Goal: Task Accomplishment & Management: Complete application form

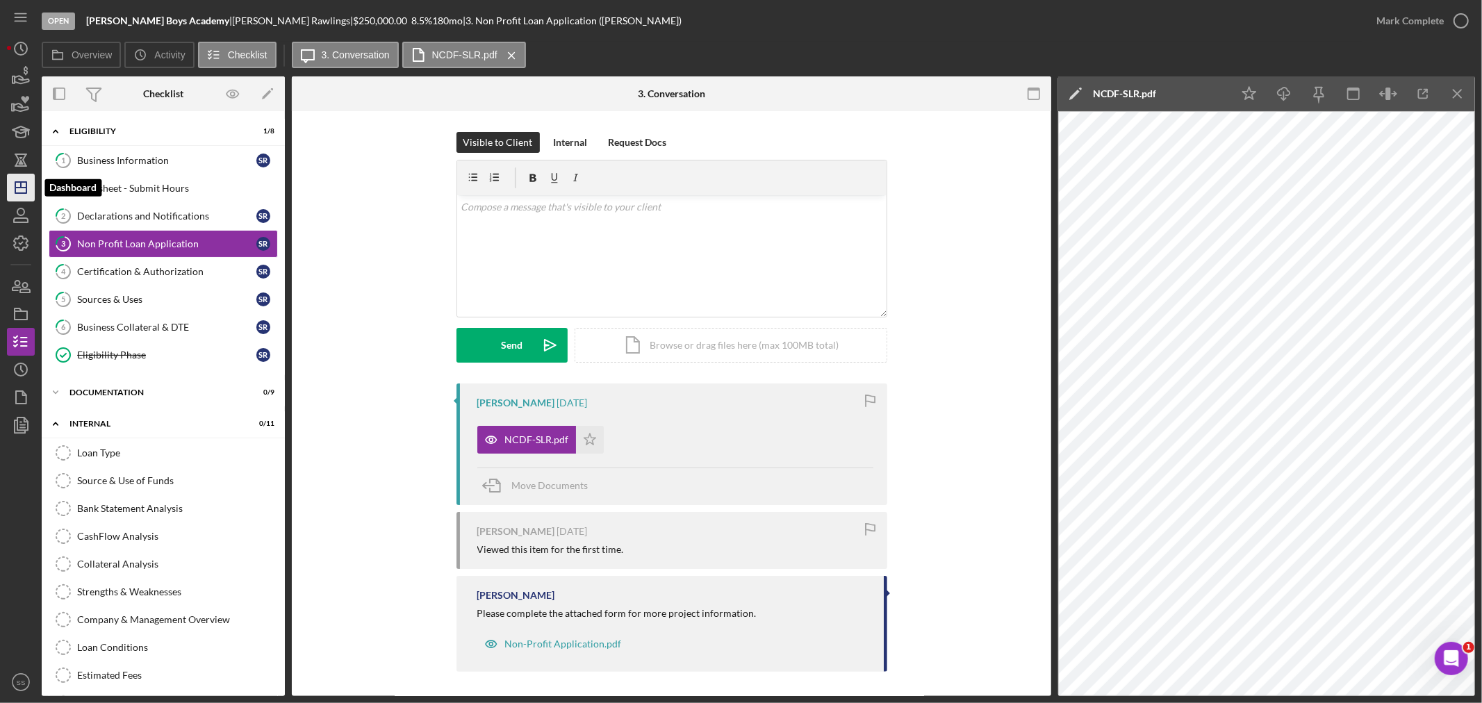
click at [21, 190] on icon "Icon/Dashboard" at bounding box center [20, 187] width 35 height 35
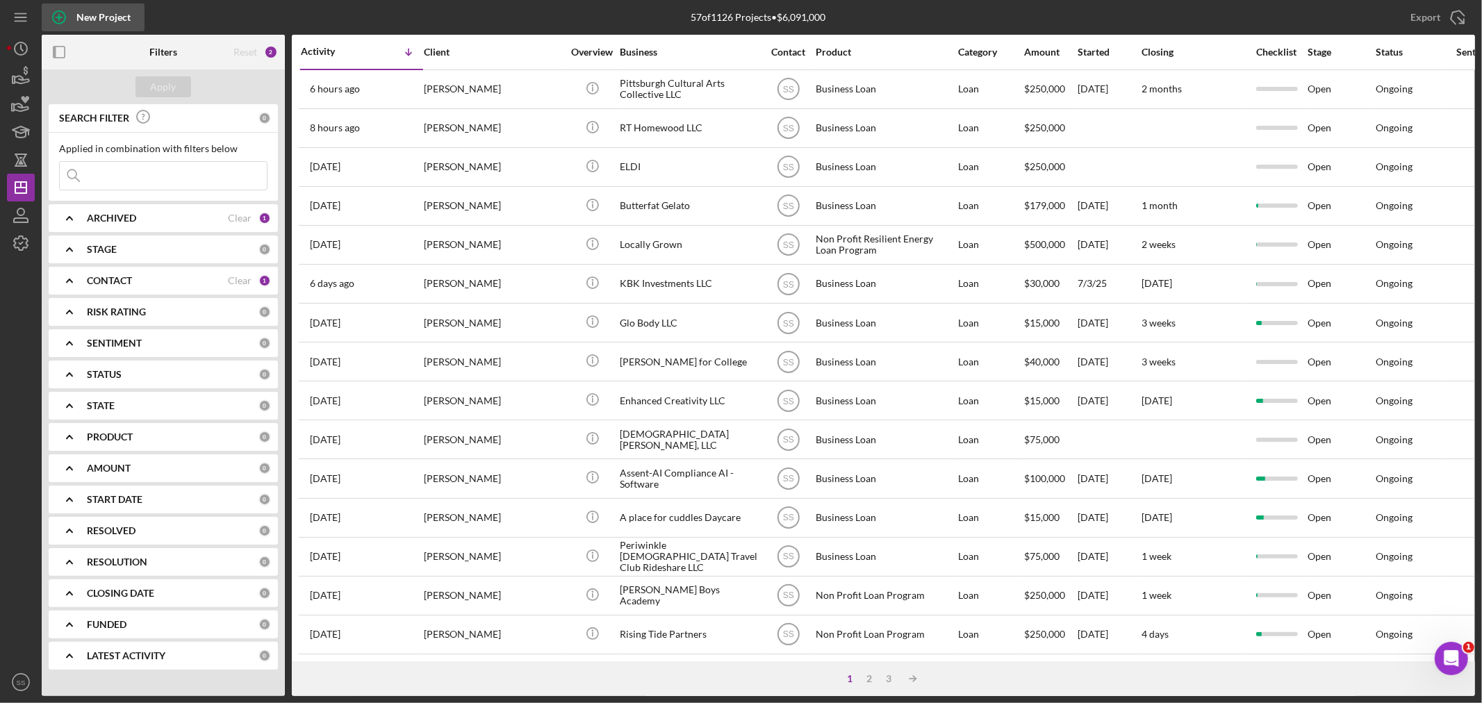
click at [53, 12] on icon "button" at bounding box center [59, 17] width 35 height 35
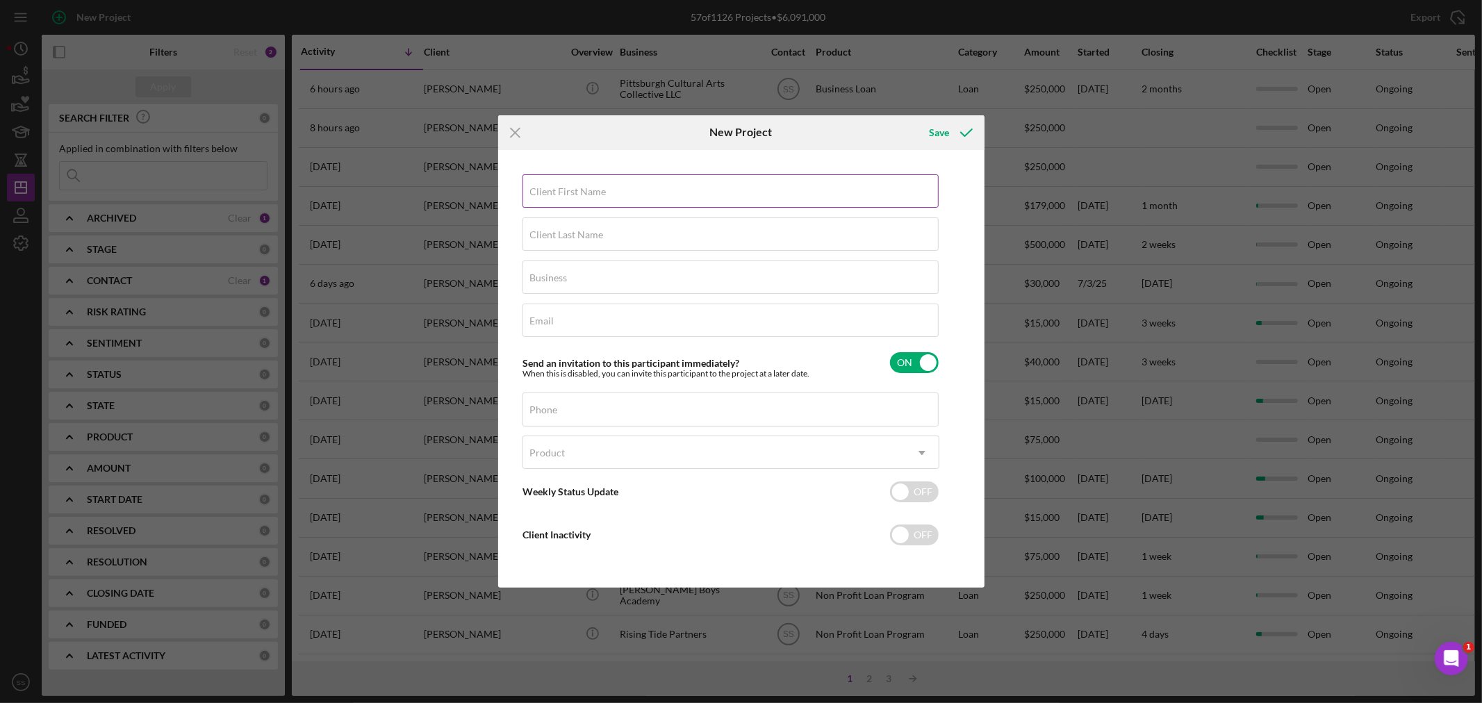
click at [628, 195] on input "Client First Name" at bounding box center [730, 190] width 416 height 33
type input "[PERSON_NAME]"
type input "Rawlings"
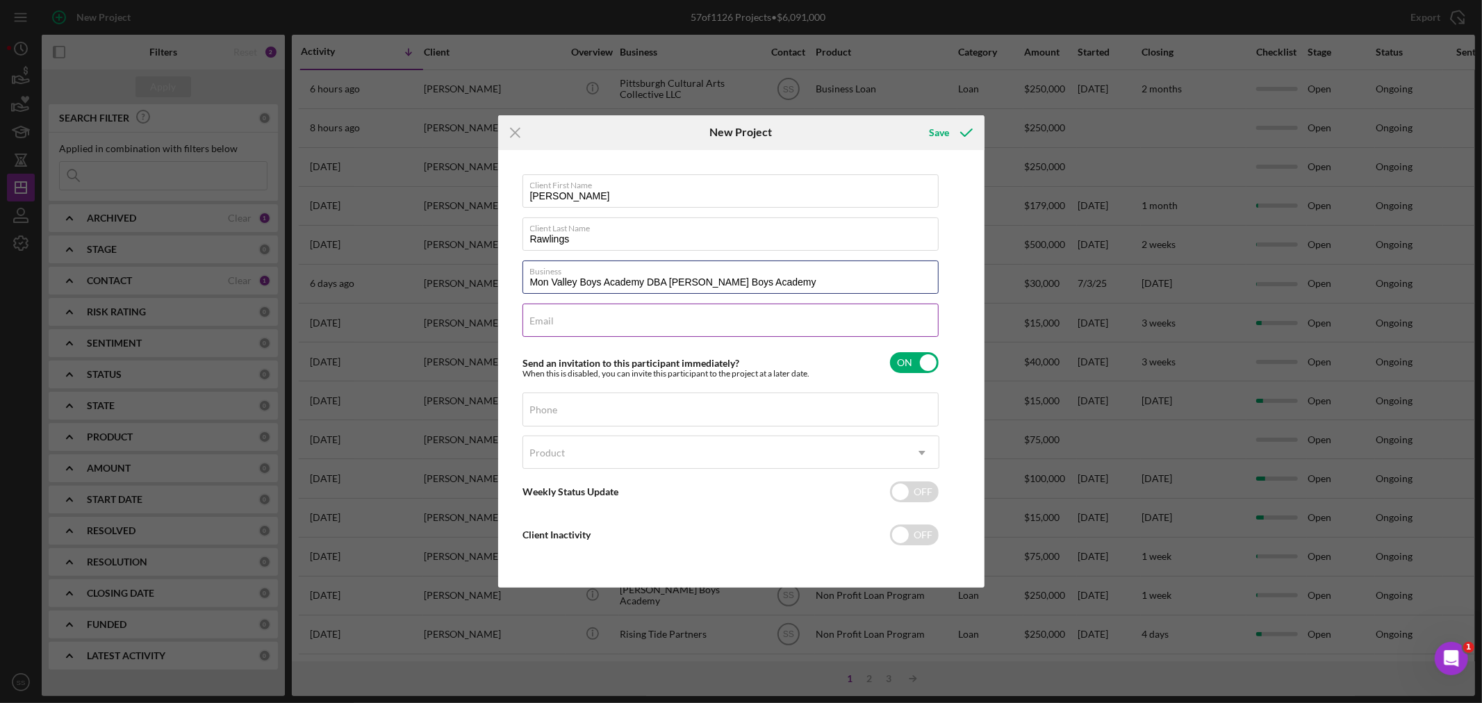
type input "Mon Valley Boys Academy DBA [PERSON_NAME] Boys Academy"
click at [614, 321] on input "Email" at bounding box center [730, 320] width 416 height 33
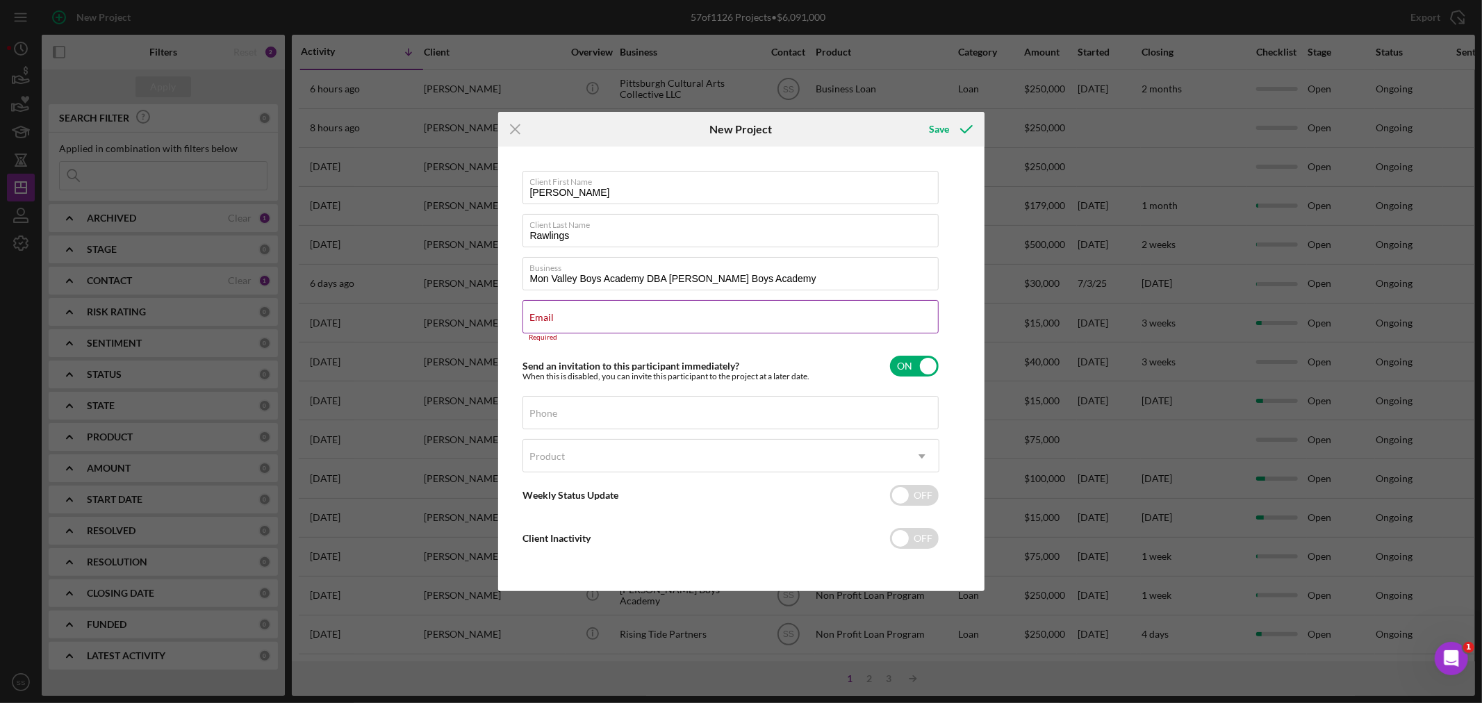
click at [598, 304] on div "Email Required" at bounding box center [730, 321] width 417 height 42
paste input "[PERSON_NAME][EMAIL_ADDRESS][PERSON_NAME][DOMAIN_NAME]"
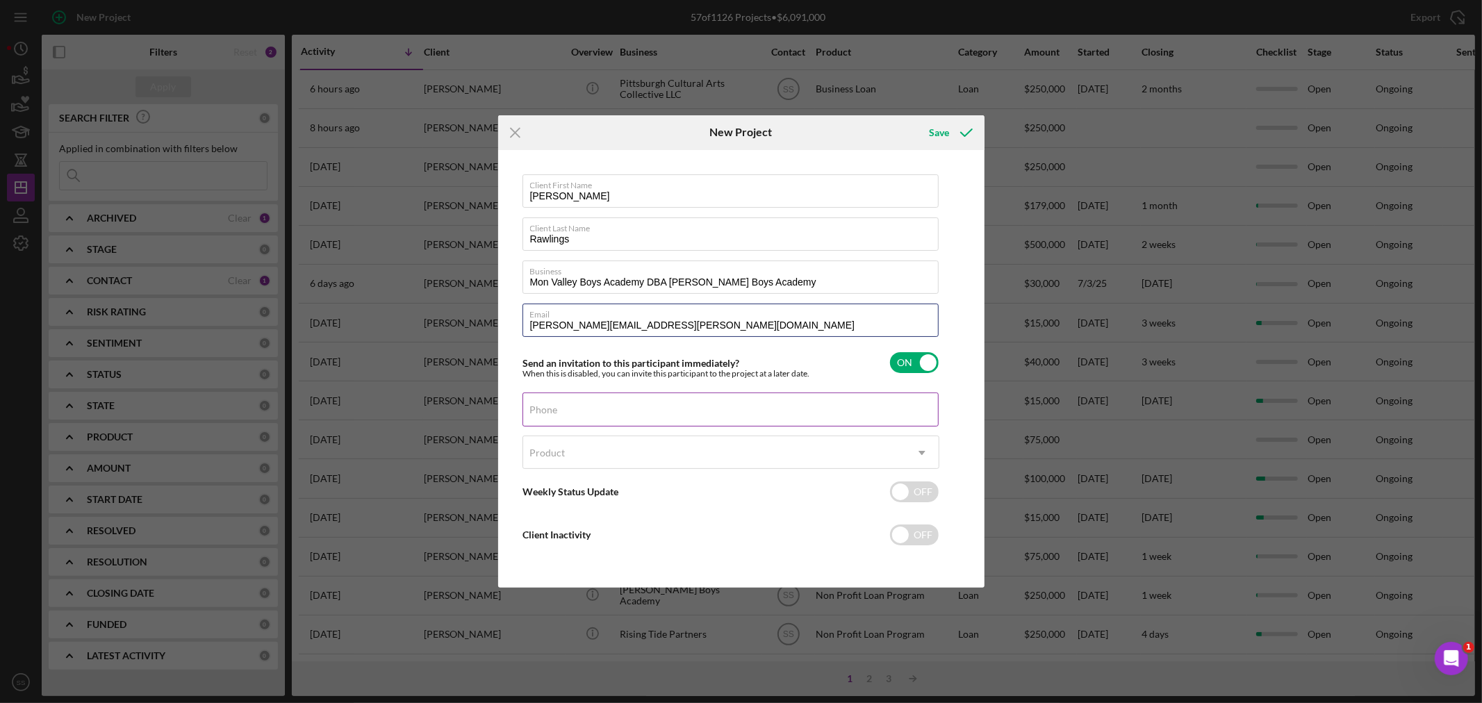
type input "[PERSON_NAME][EMAIL_ADDRESS][PERSON_NAME][DOMAIN_NAME]"
click at [599, 411] on input "Phone" at bounding box center [730, 409] width 416 height 33
type input "[PHONE_NUMBER]"
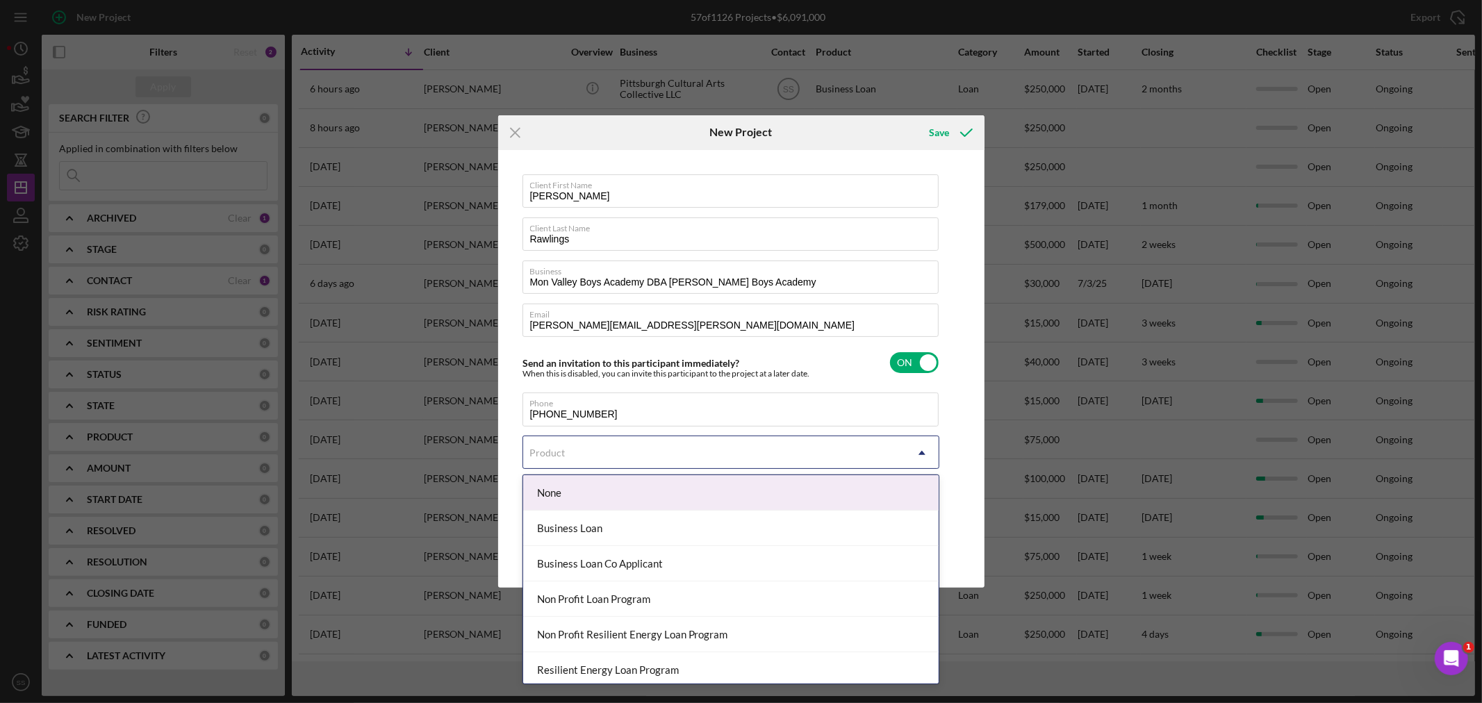
click at [595, 447] on div "Product" at bounding box center [714, 453] width 382 height 32
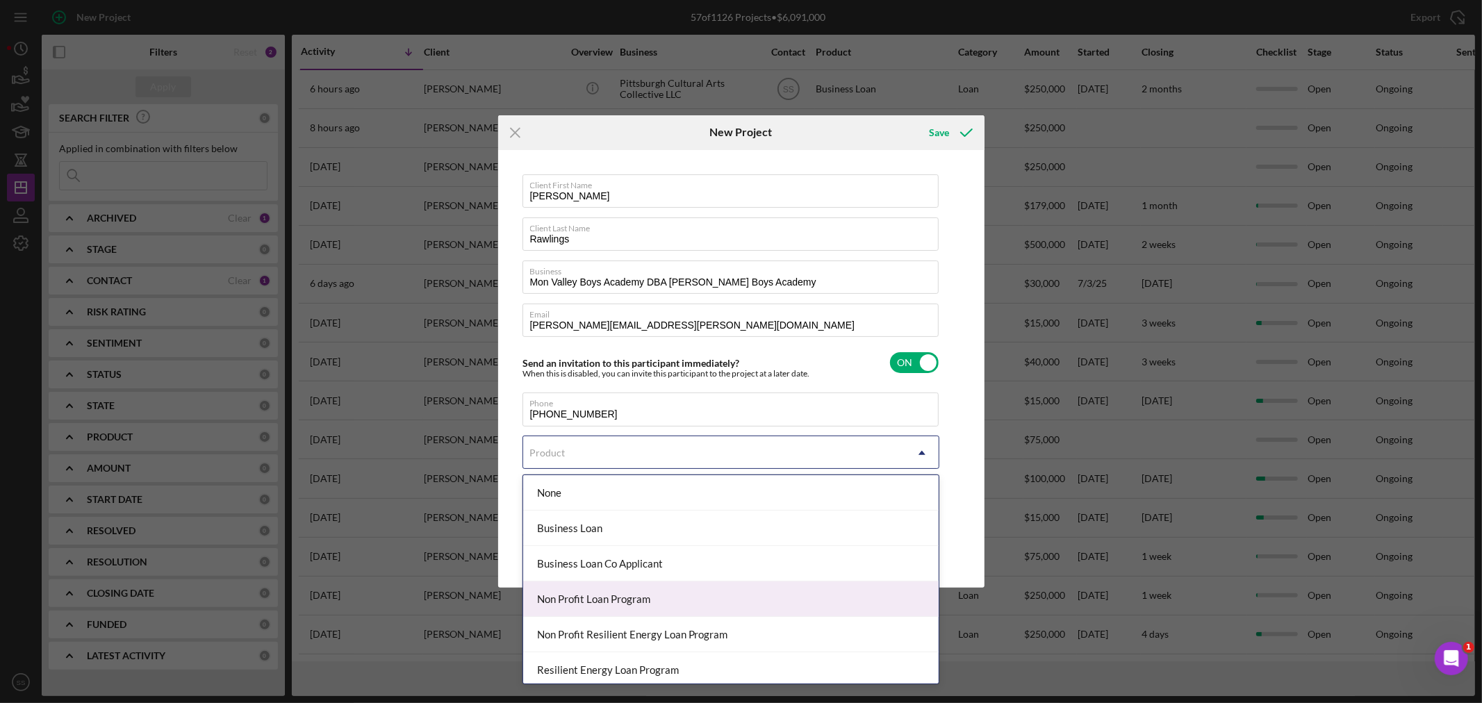
scroll to position [75, 0]
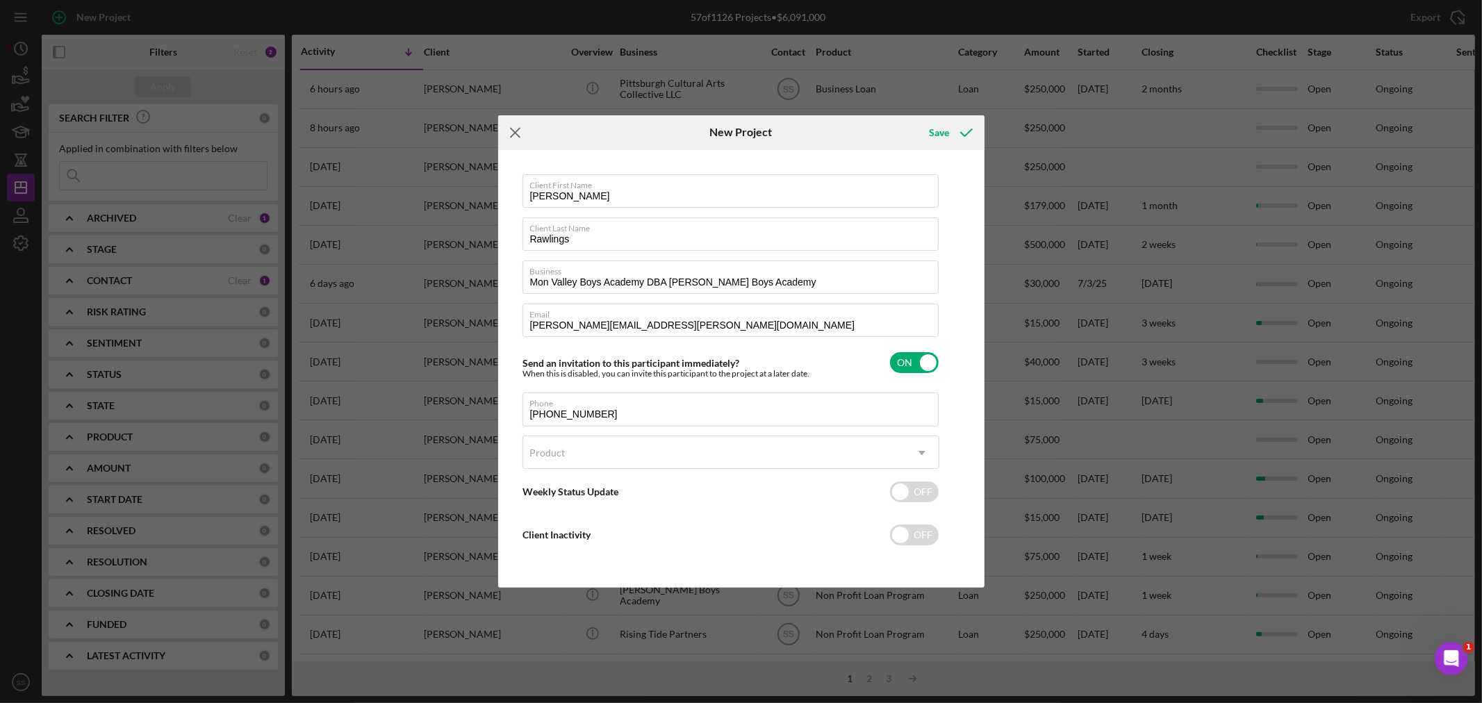
click at [515, 135] on icon "Icon/Menu Close" at bounding box center [515, 132] width 35 height 35
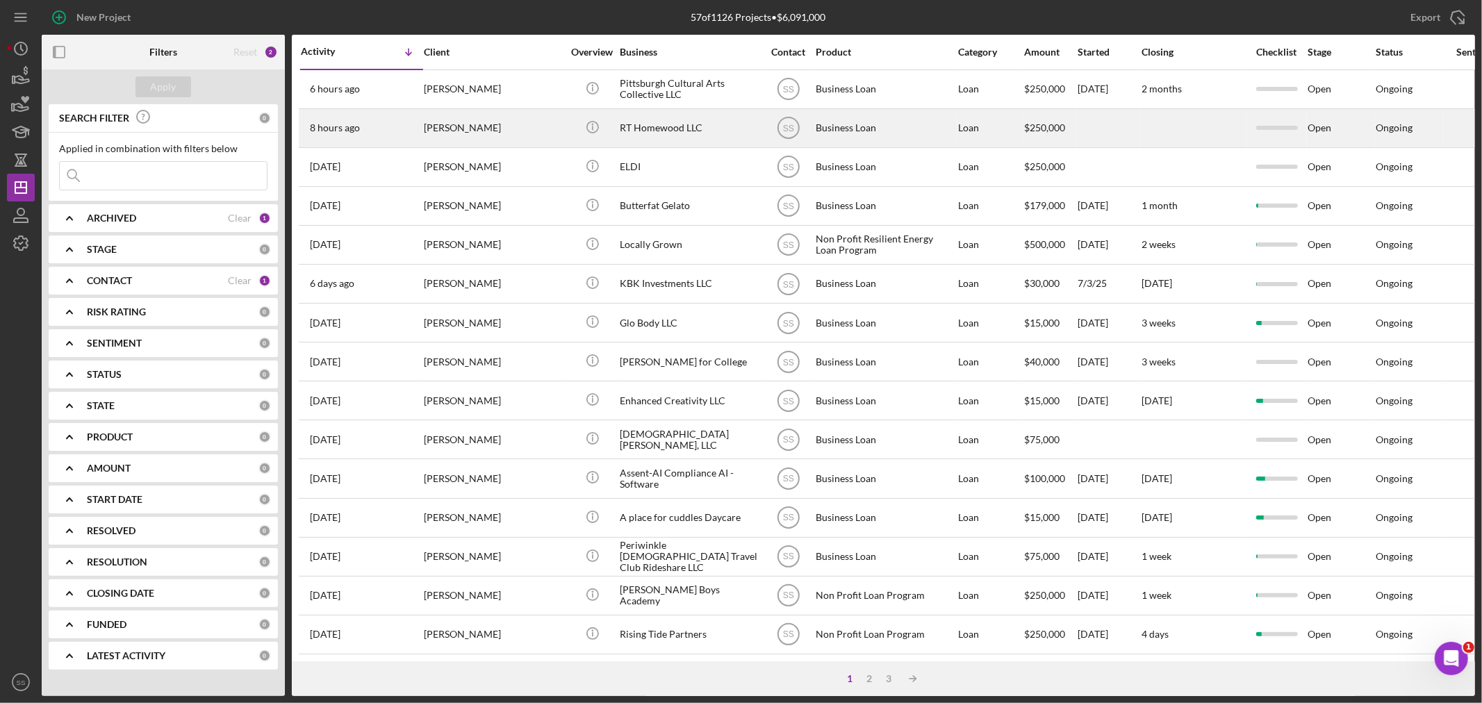
click at [424, 133] on div "[PERSON_NAME]" at bounding box center [493, 128] width 139 height 37
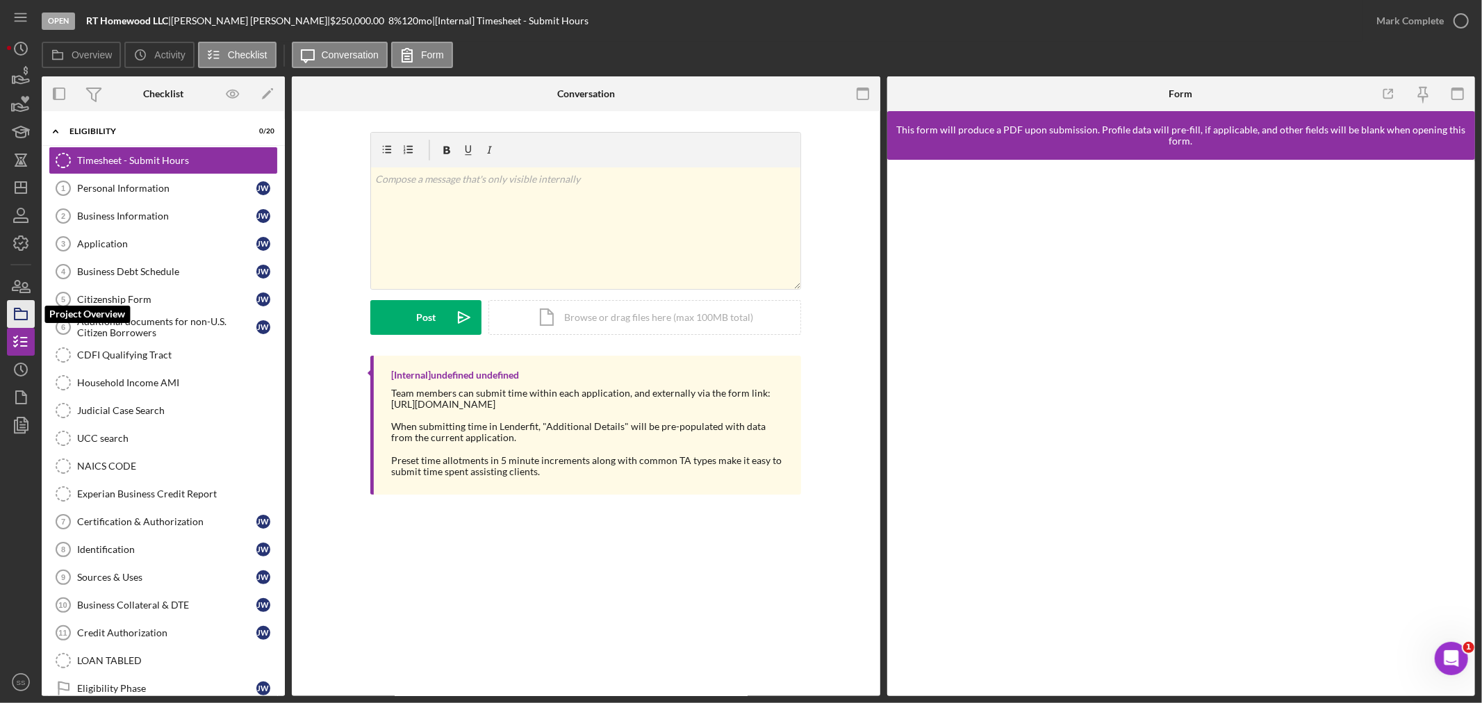
click at [17, 307] on icon "button" at bounding box center [20, 314] width 35 height 35
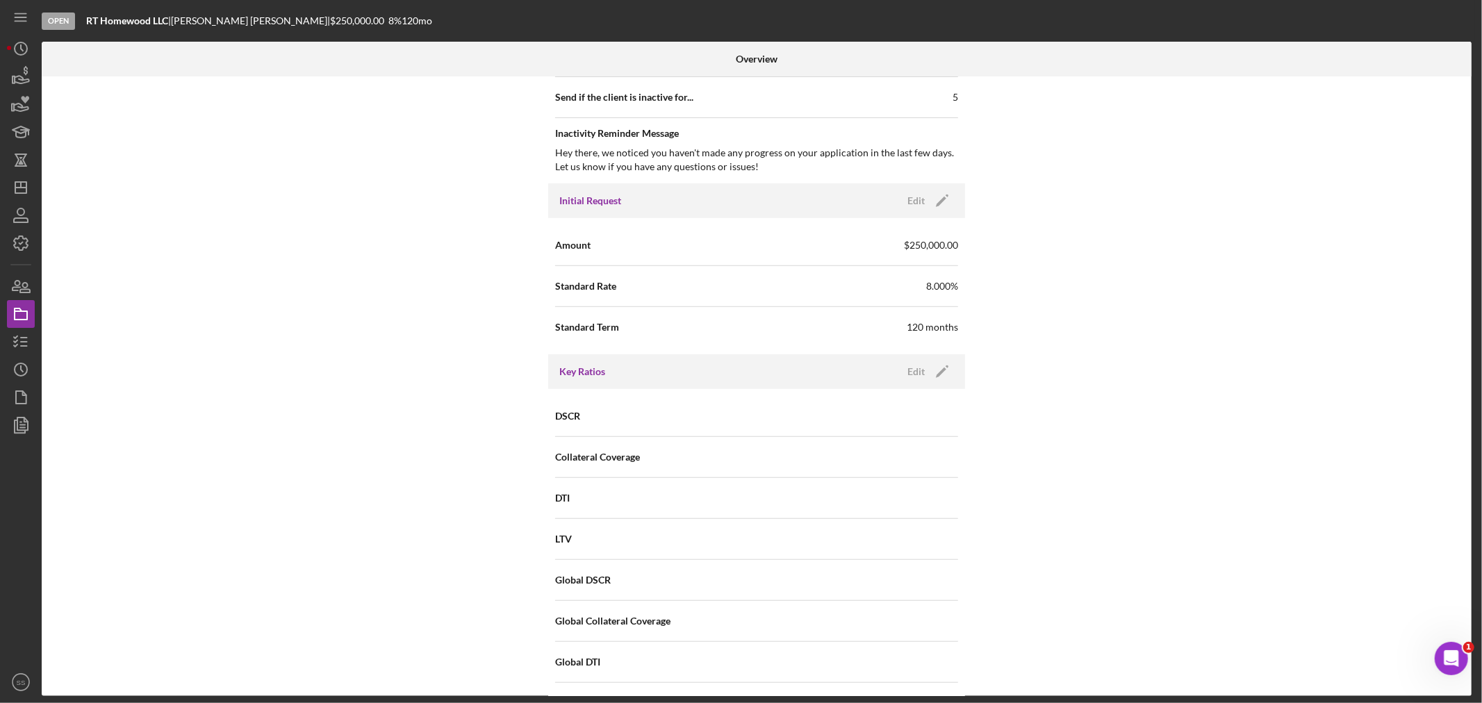
scroll to position [688, 0]
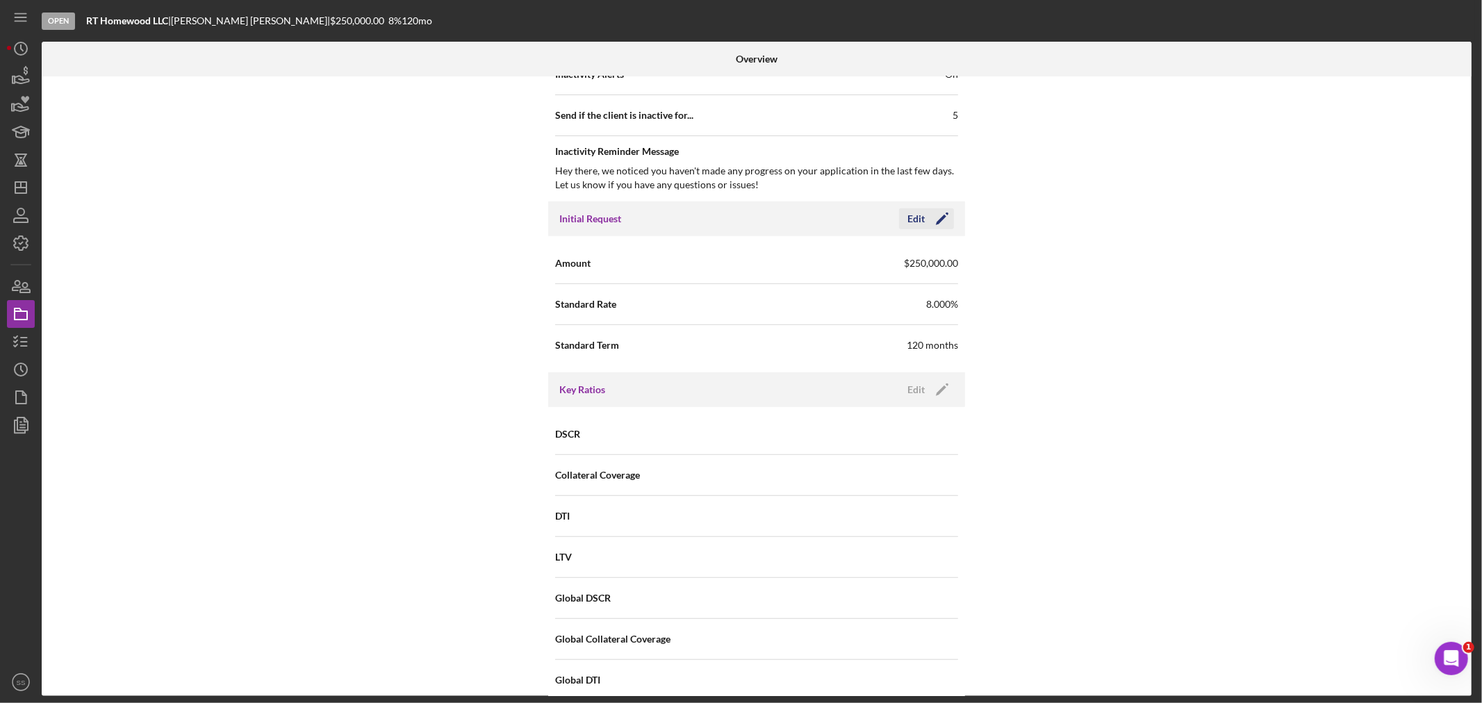
click at [934, 220] on icon "Icon/Edit" at bounding box center [942, 218] width 35 height 35
drag, startPoint x: 726, startPoint y: 265, endPoint x: 700, endPoint y: 265, distance: 25.7
click at [700, 265] on div "Amount $250,000" at bounding box center [756, 263] width 403 height 35
type input "$500,000"
click at [912, 215] on icon "button" at bounding box center [903, 218] width 35 height 35
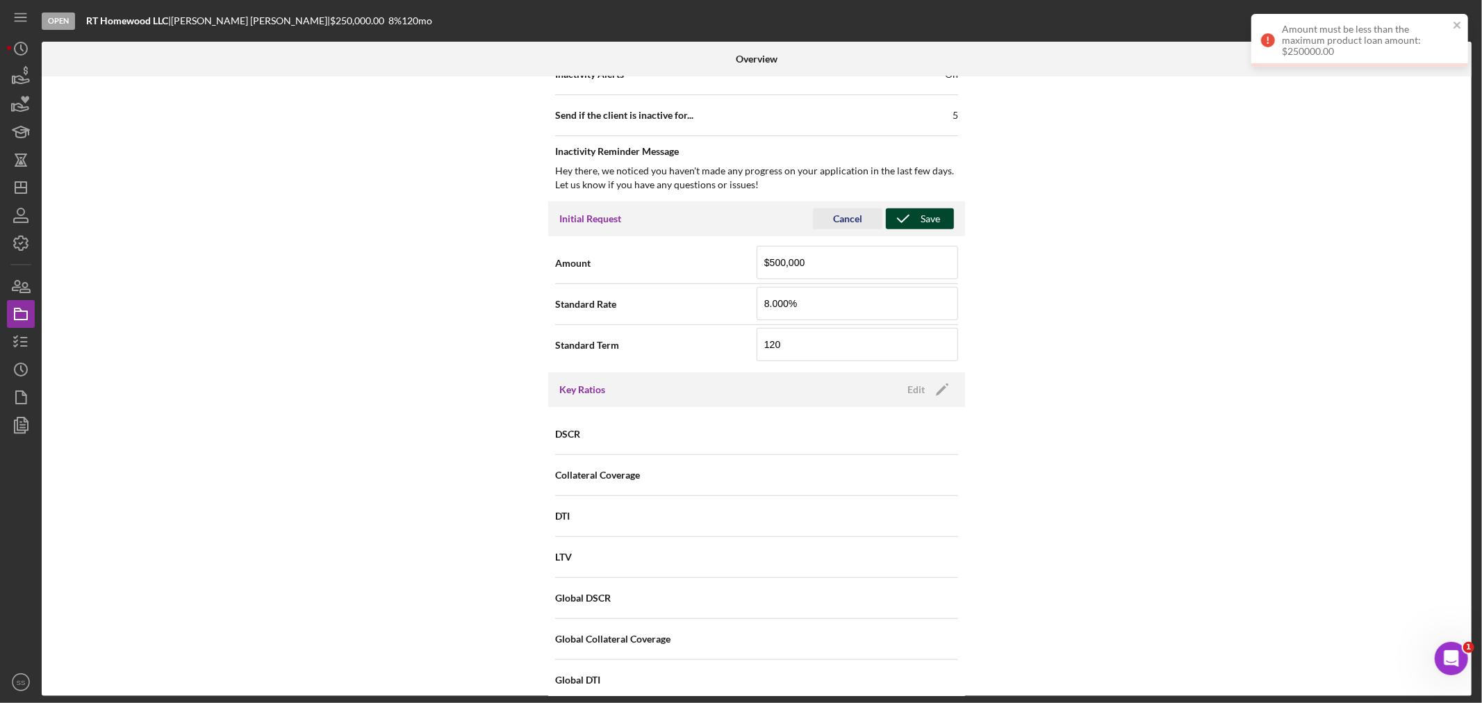
click at [850, 217] on div "Cancel" at bounding box center [847, 218] width 29 height 21
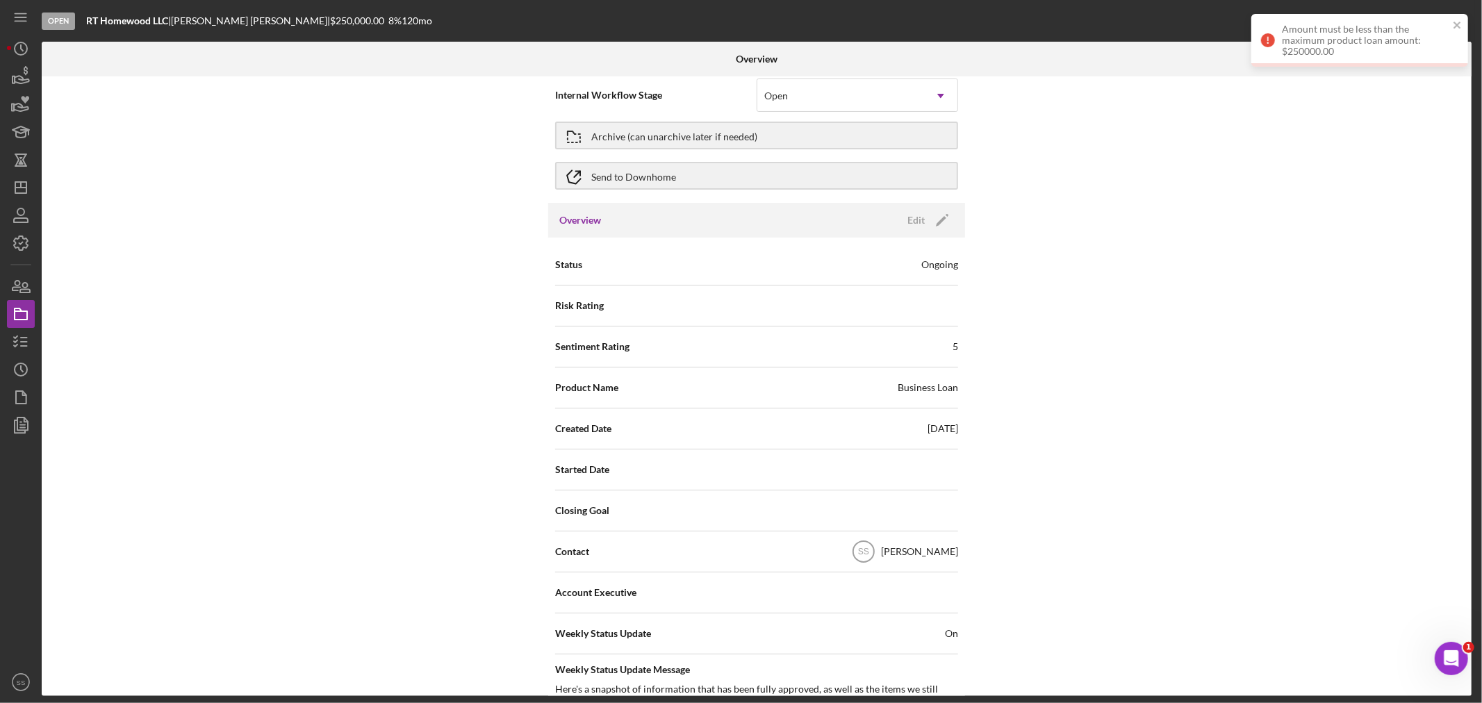
scroll to position [0, 0]
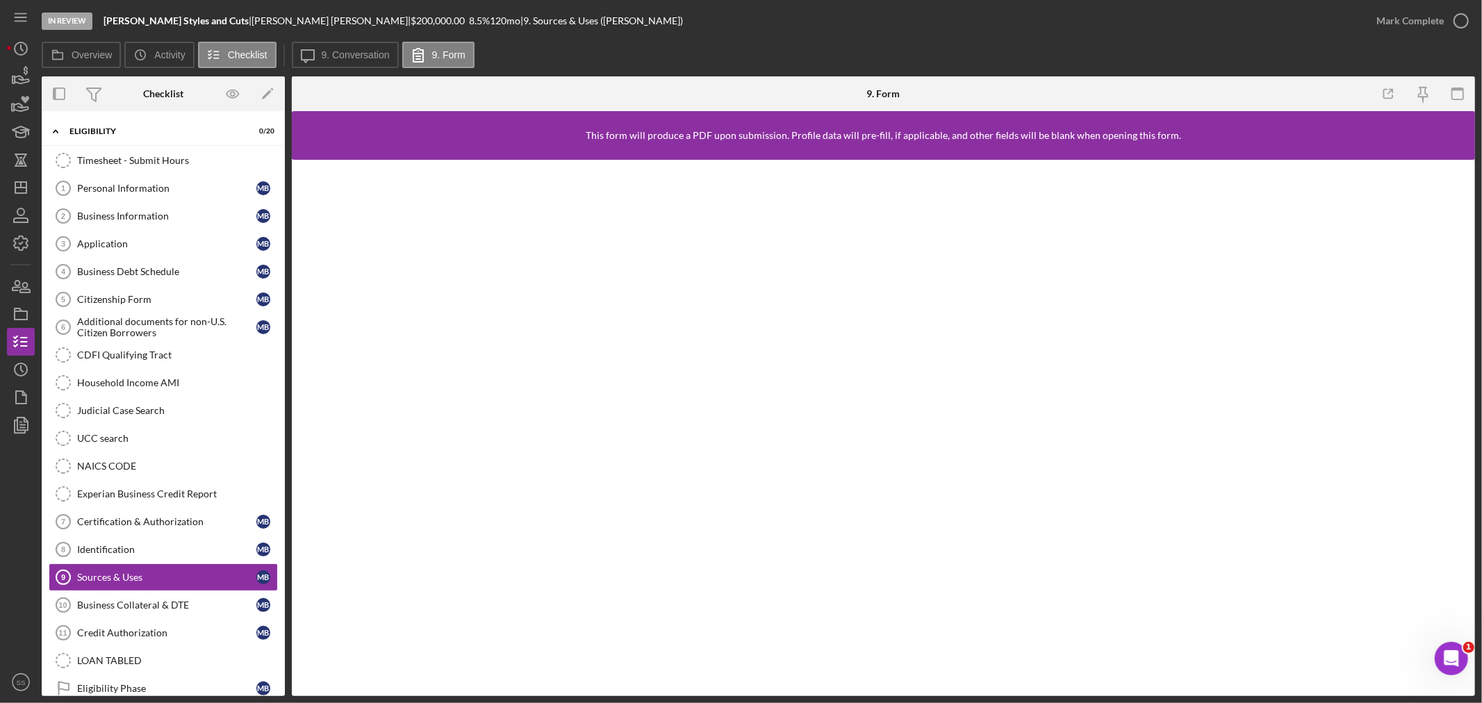
scroll to position [8, 0]
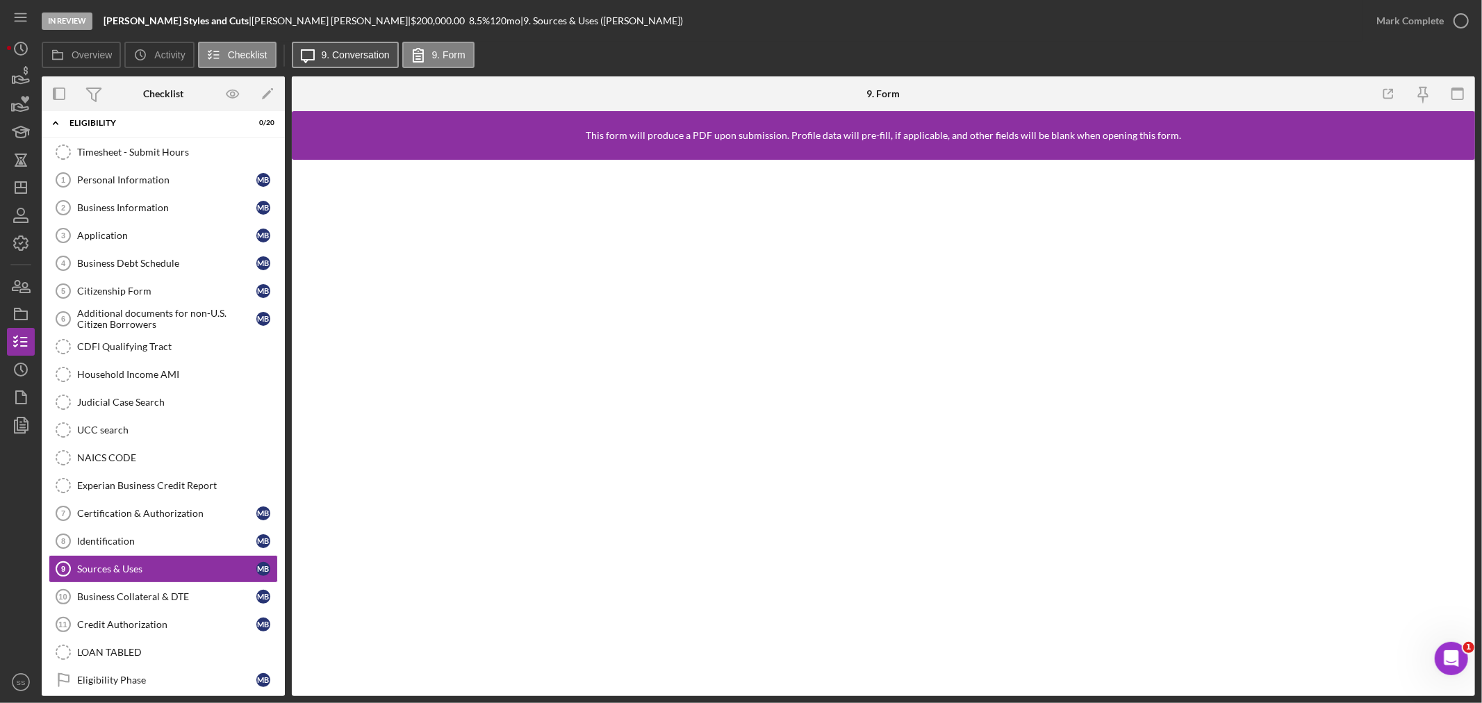
click at [352, 56] on label "9. Conversation" at bounding box center [356, 54] width 68 height 11
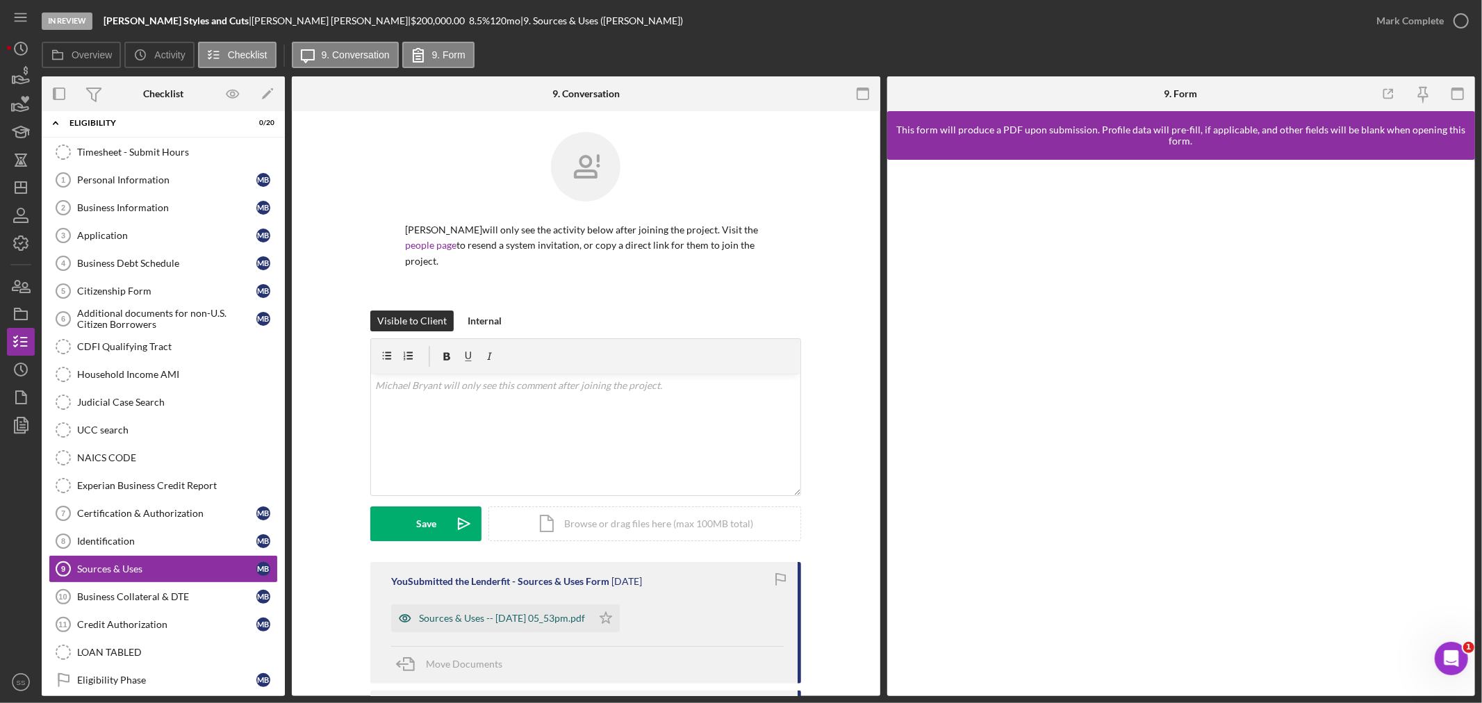
click at [581, 614] on div "Sources & Uses -- 2025-06-18 05_53pm.pdf" at bounding box center [502, 618] width 166 height 11
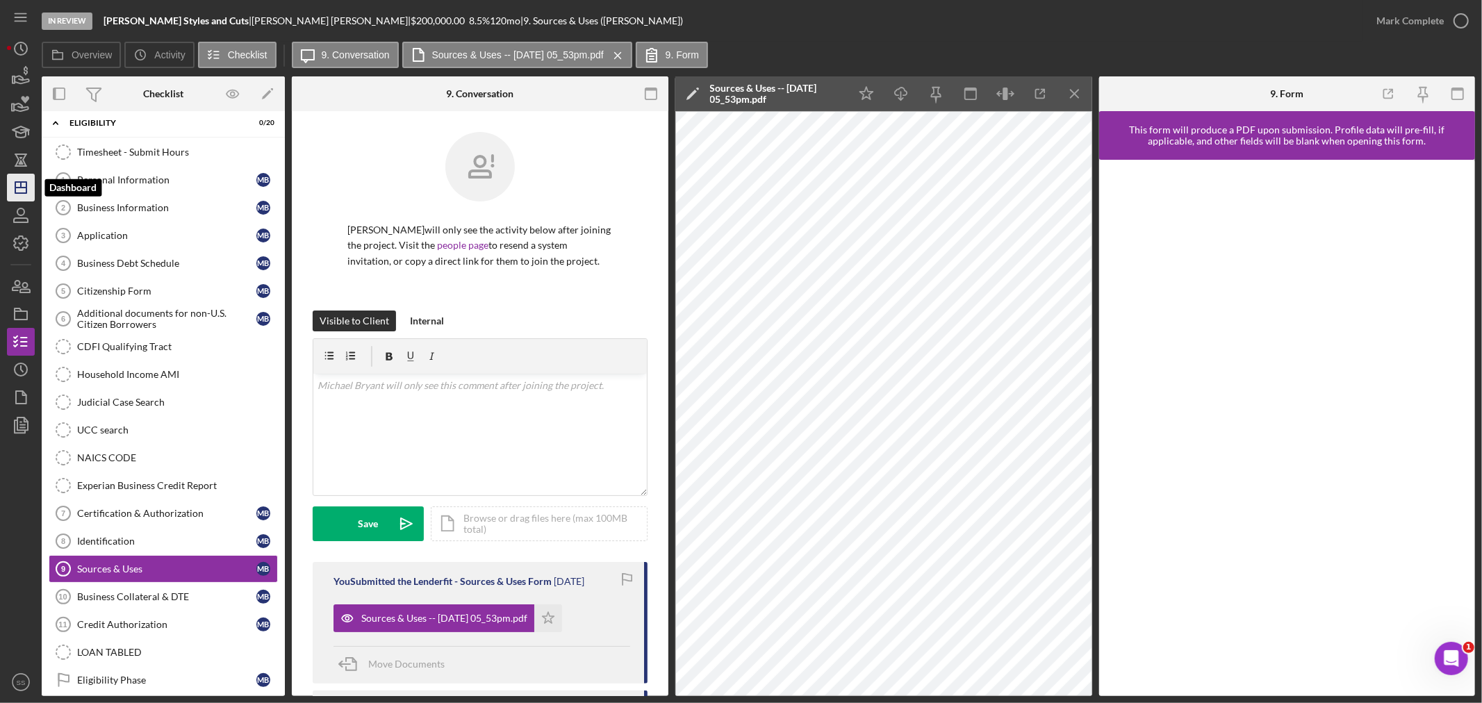
click at [13, 197] on icon "Icon/Dashboard" at bounding box center [20, 187] width 35 height 35
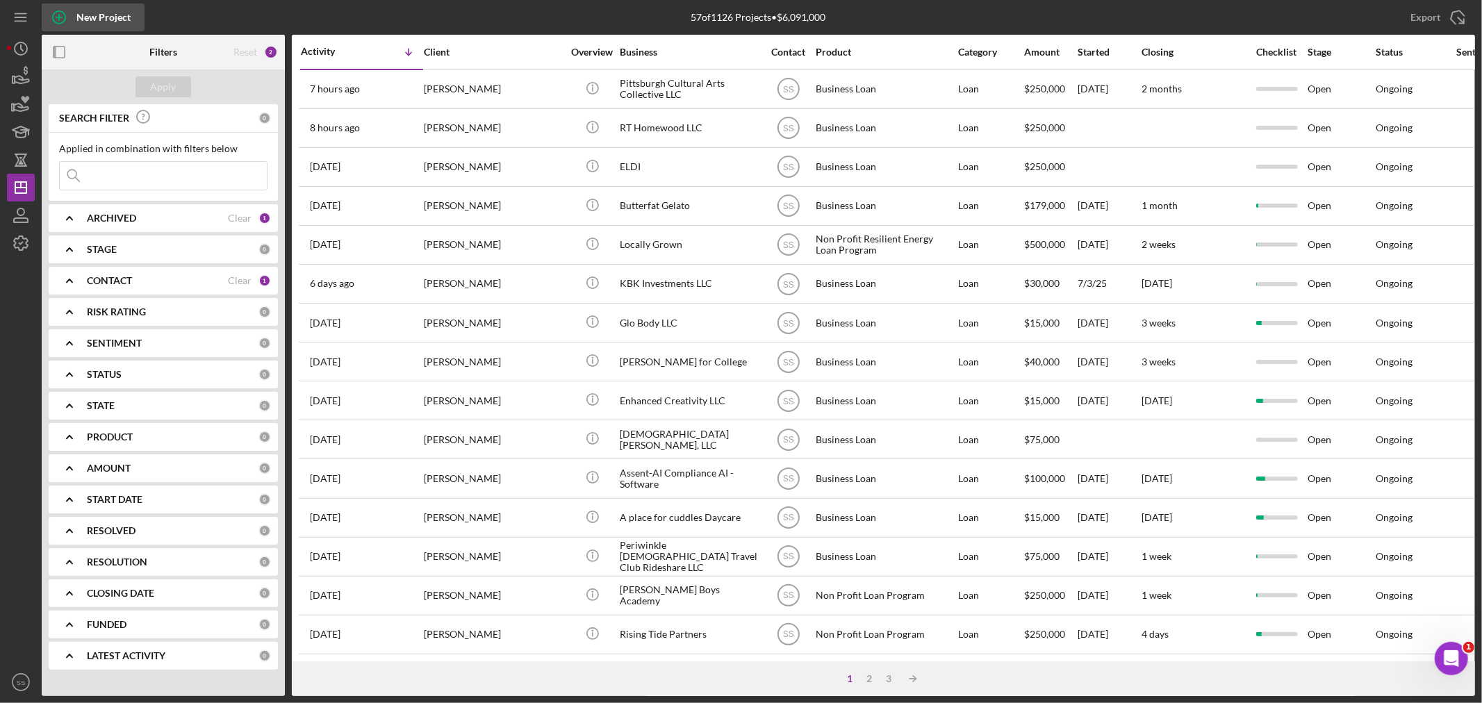
click at [54, 12] on circle "button" at bounding box center [59, 17] width 13 height 13
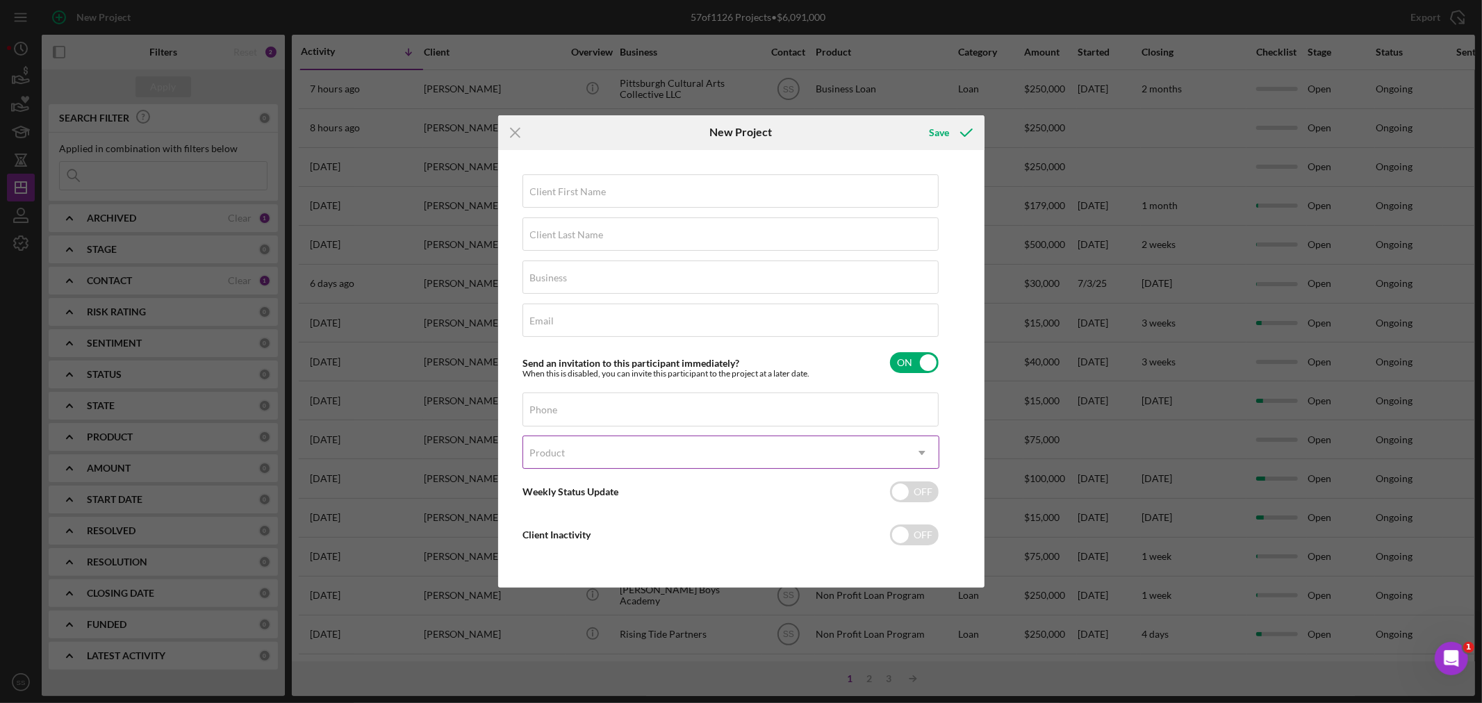
click at [596, 461] on div "Product" at bounding box center [714, 453] width 382 height 32
click at [513, 123] on icon "Icon/Menu Close" at bounding box center [515, 132] width 35 height 35
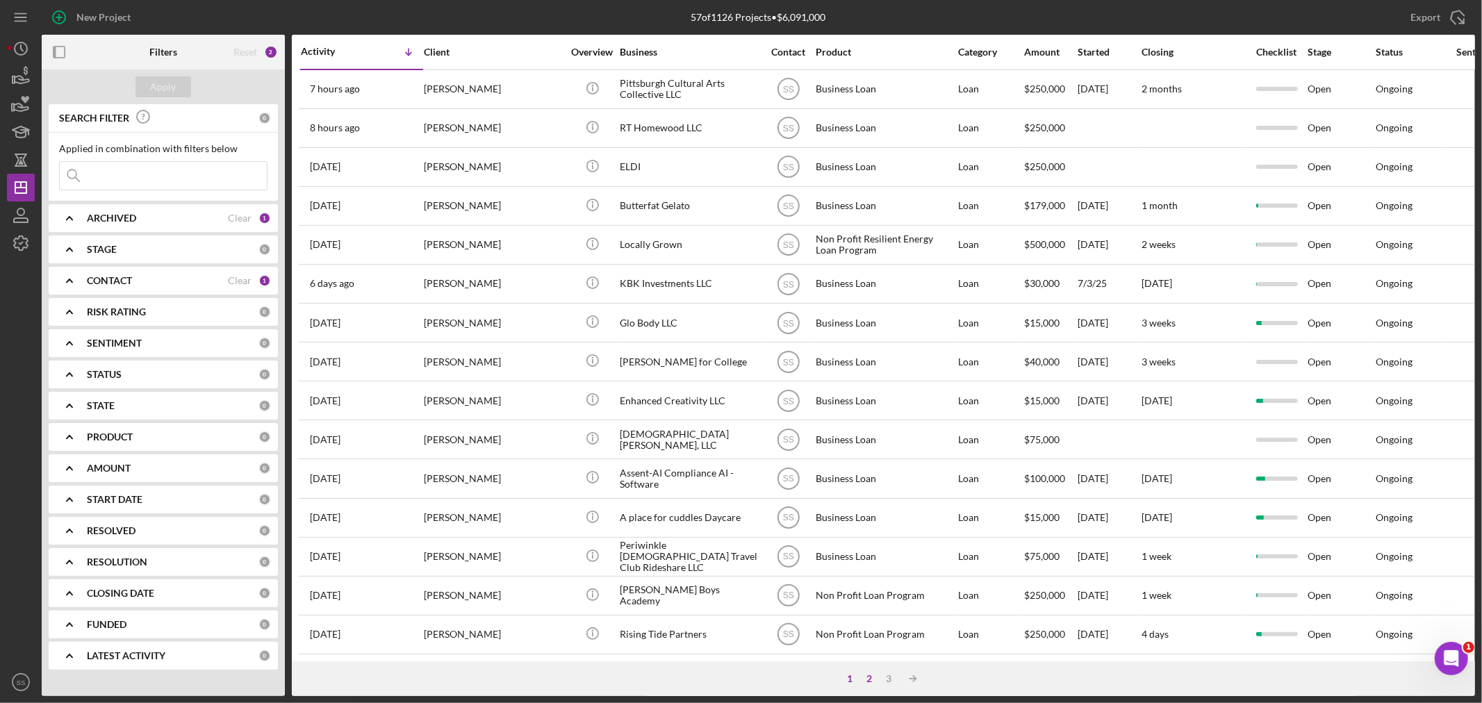
click at [871, 677] on div "2" at bounding box center [869, 678] width 19 height 11
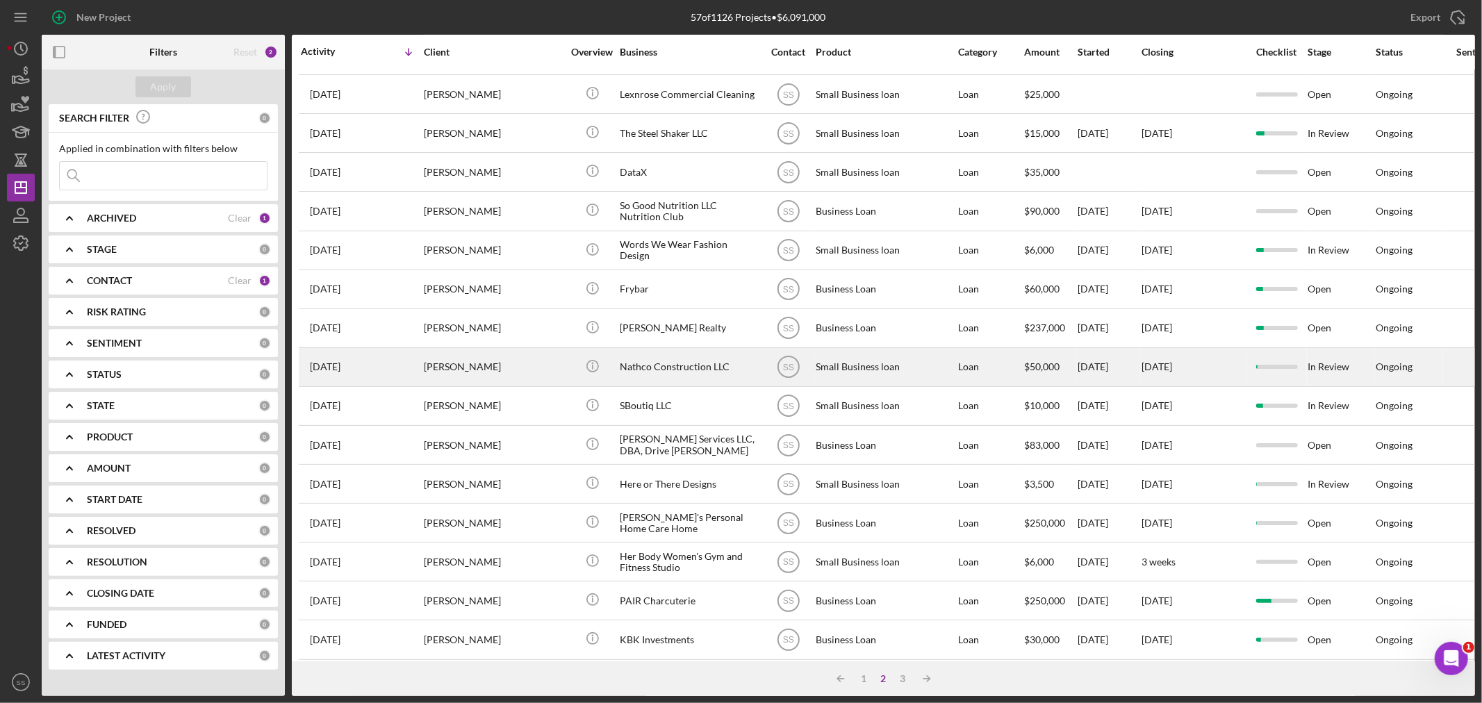
scroll to position [415, 0]
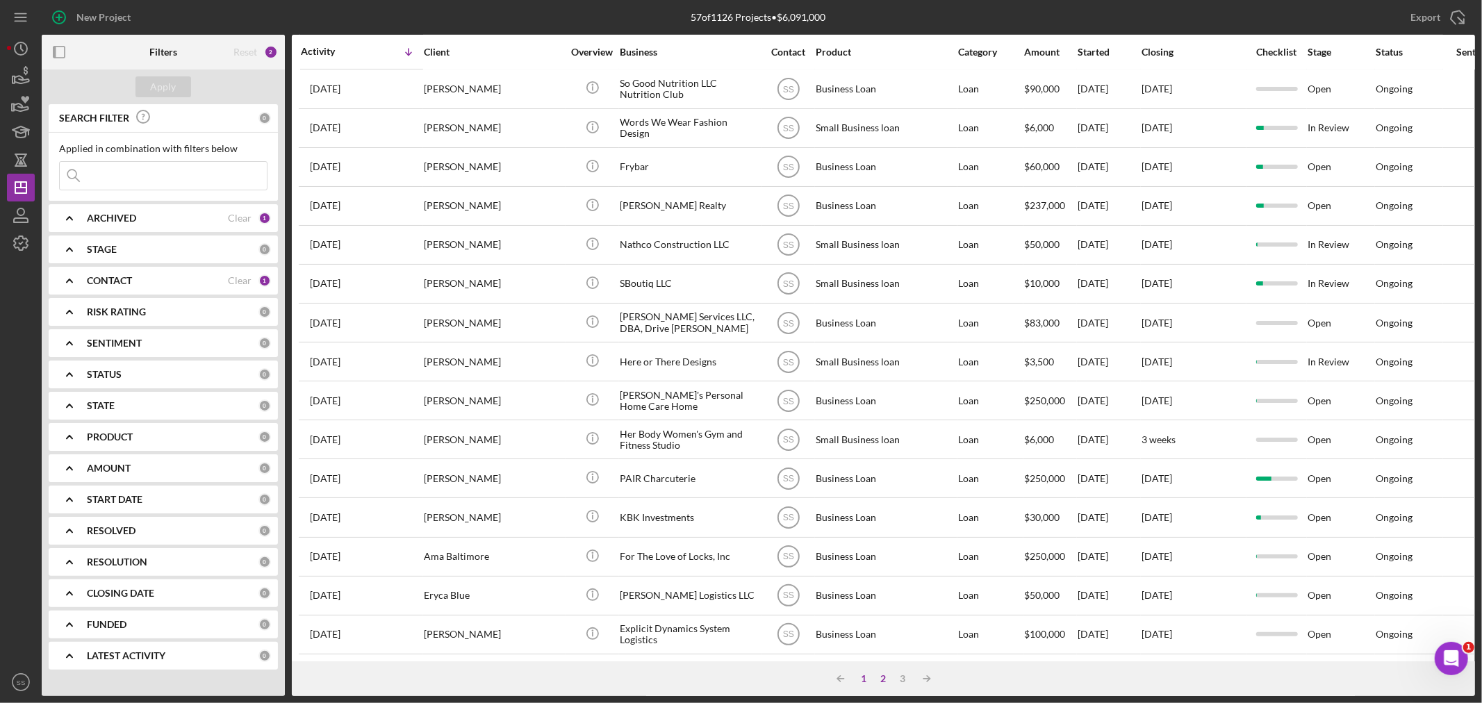
click at [866, 677] on div "1" at bounding box center [863, 678] width 19 height 11
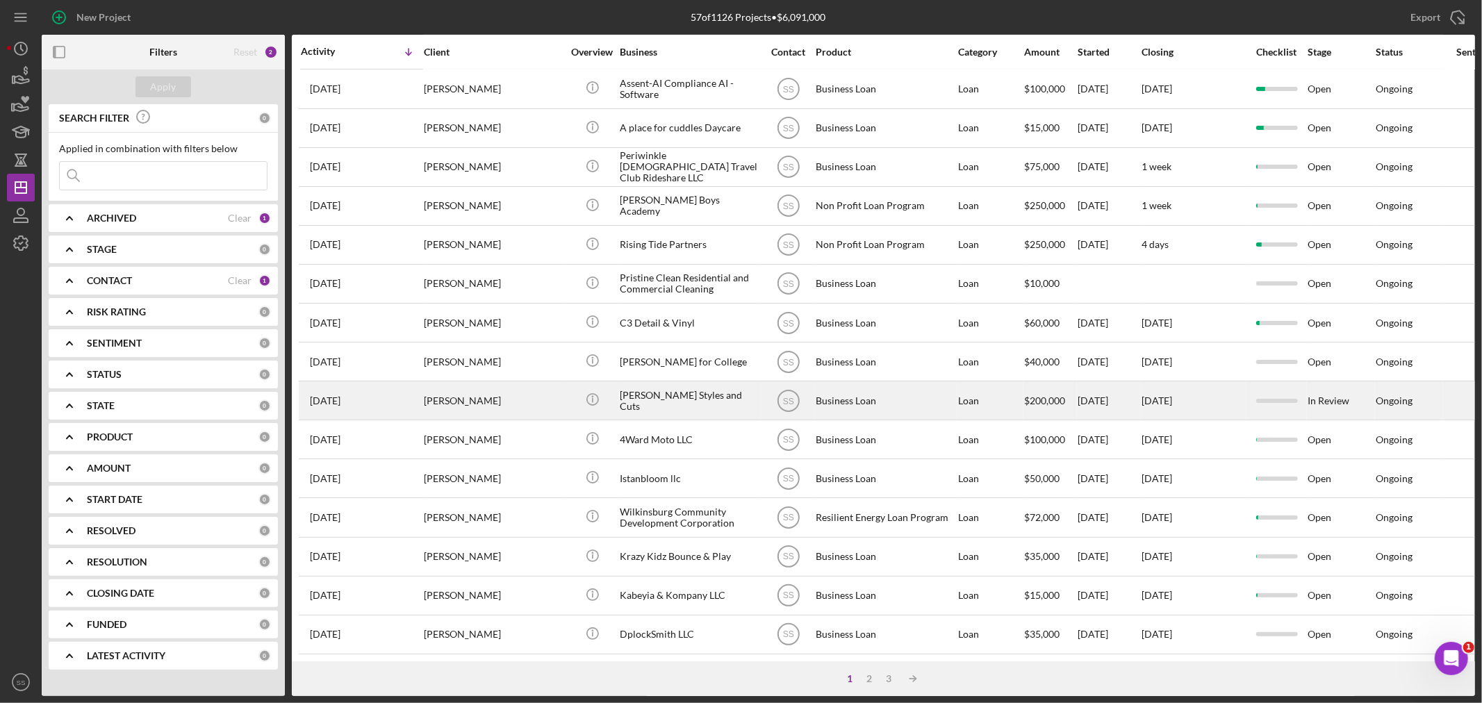
click at [477, 382] on div "[PERSON_NAME]" at bounding box center [493, 400] width 139 height 37
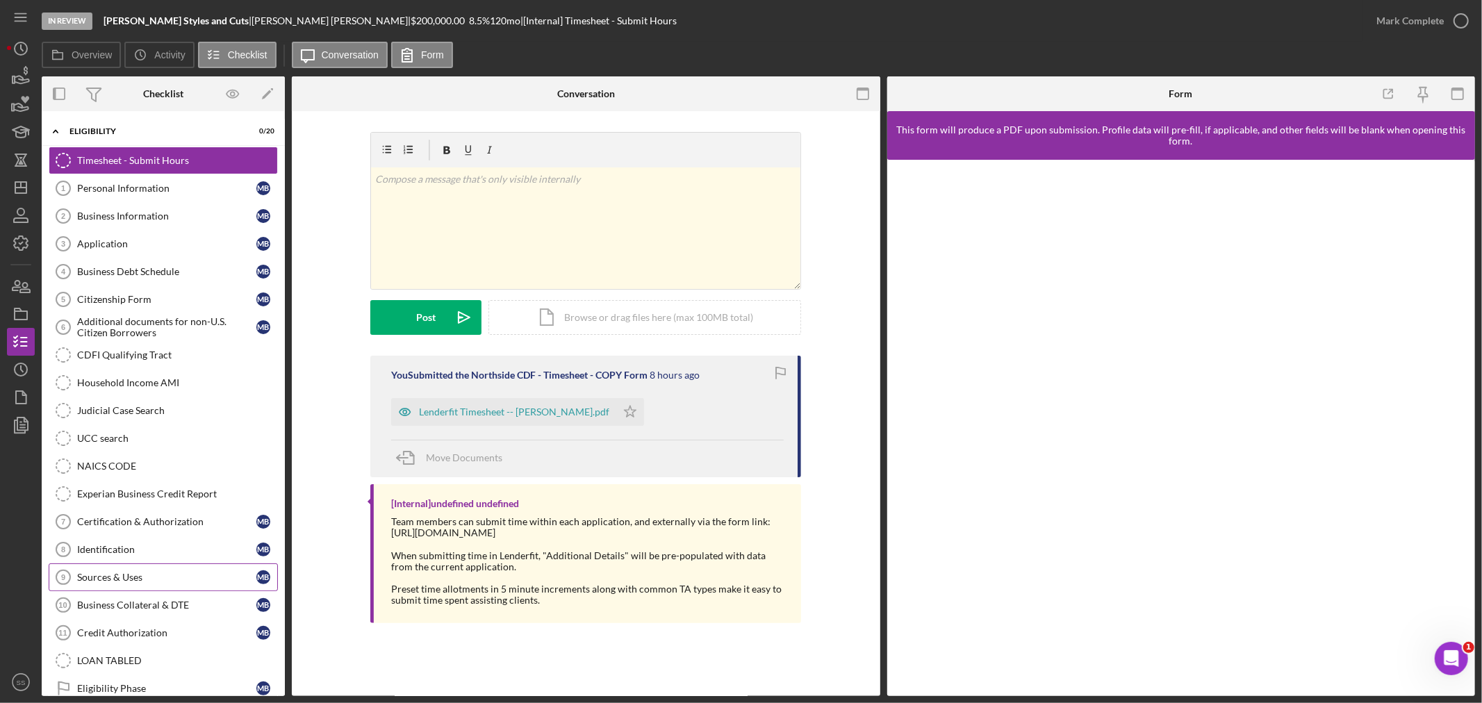
click at [106, 573] on div "Sources & Uses" at bounding box center [166, 577] width 179 height 11
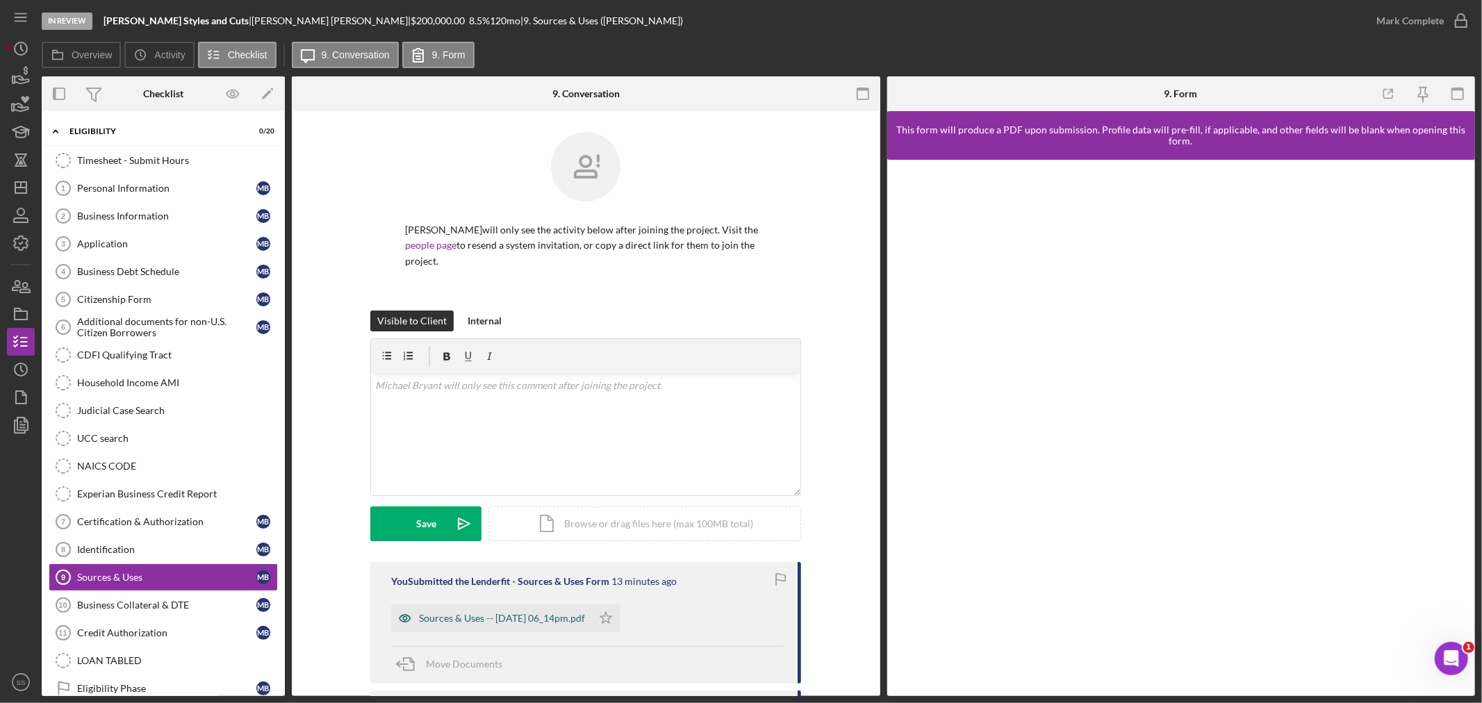
click at [476, 616] on div "Sources & Uses -- 2025-08-21 06_14pm.pdf" at bounding box center [502, 618] width 166 height 11
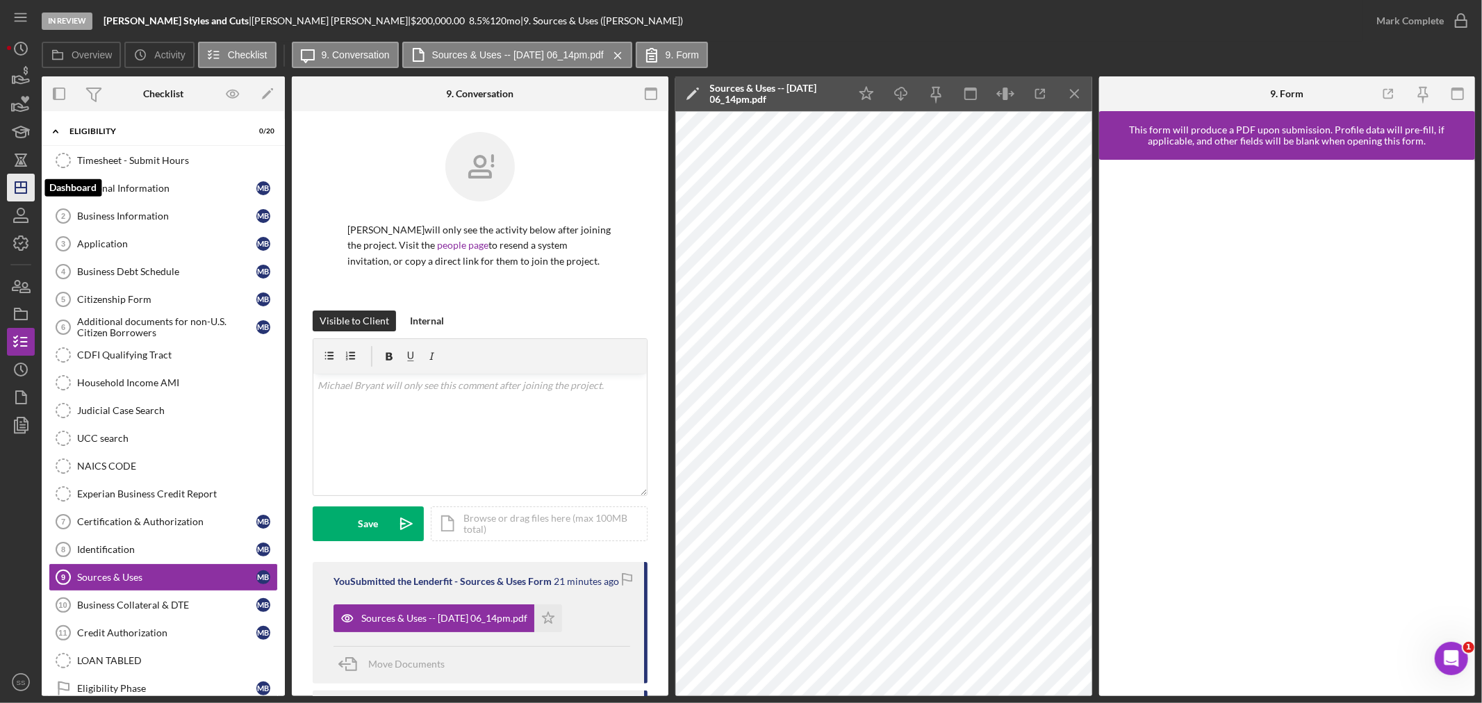
click at [24, 189] on icon "Icon/Dashboard" at bounding box center [20, 187] width 35 height 35
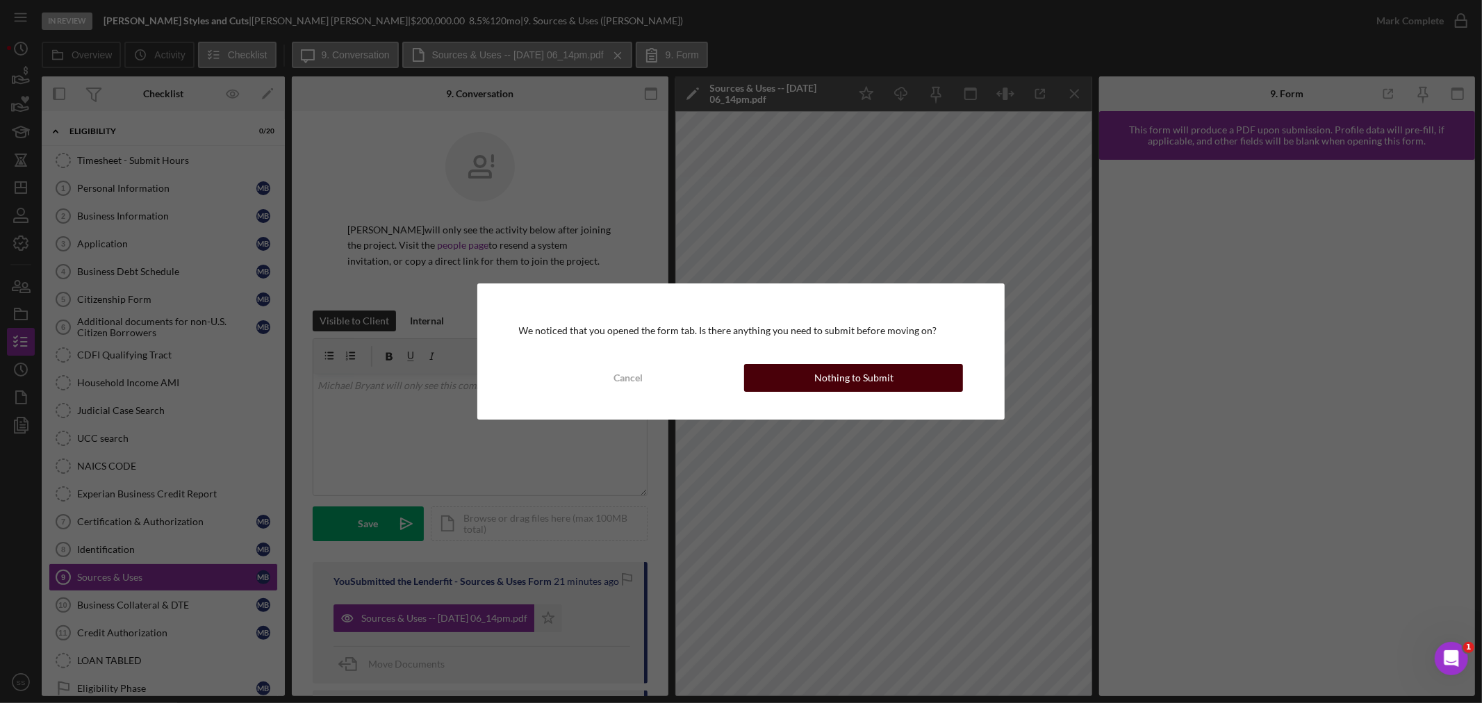
click at [841, 384] on div "Nothing to Submit" at bounding box center [853, 378] width 79 height 28
